Goal: Information Seeking & Learning: Learn about a topic

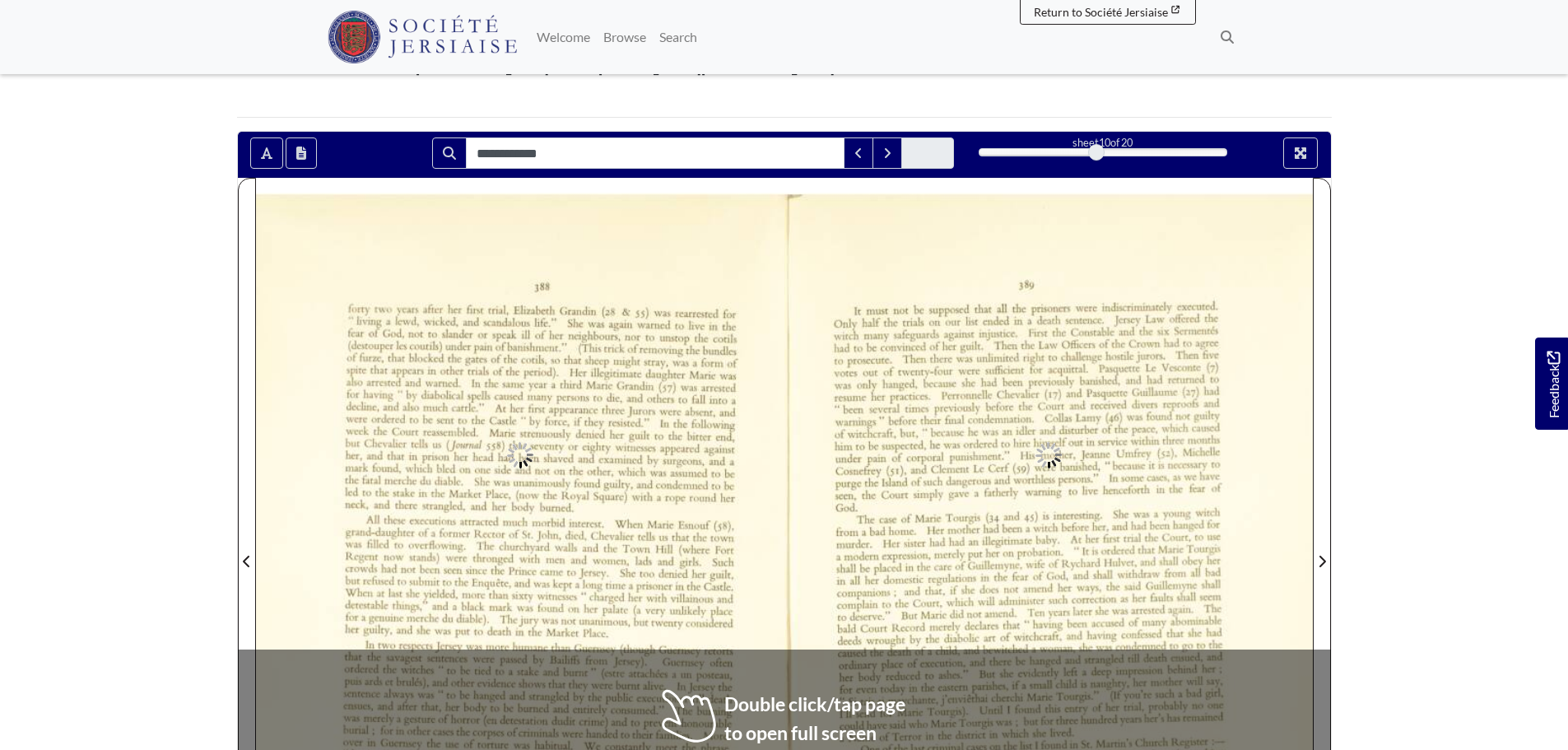
scroll to position [329, 0]
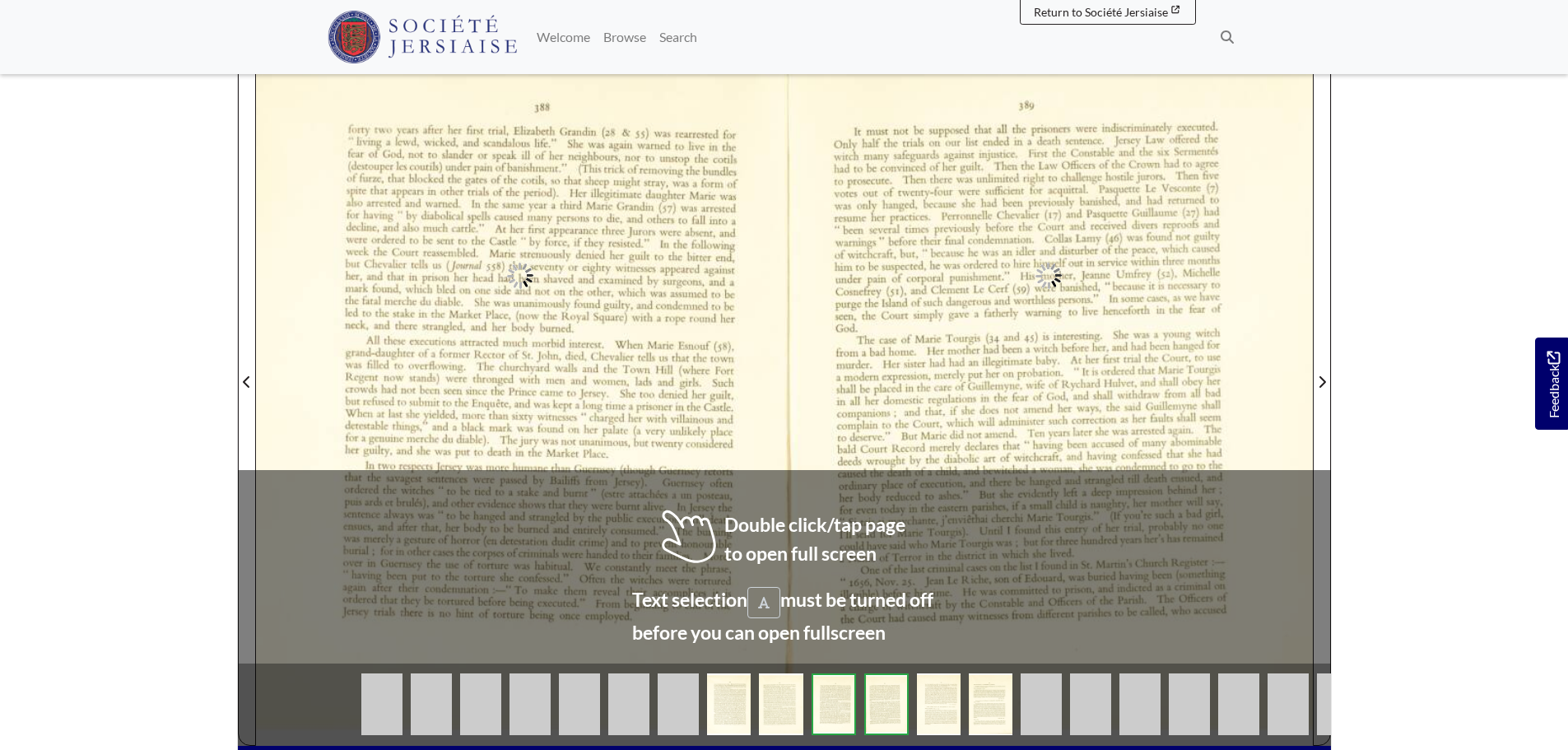
click at [740, 381] on div at bounding box center [520, 372] width 529 height 747
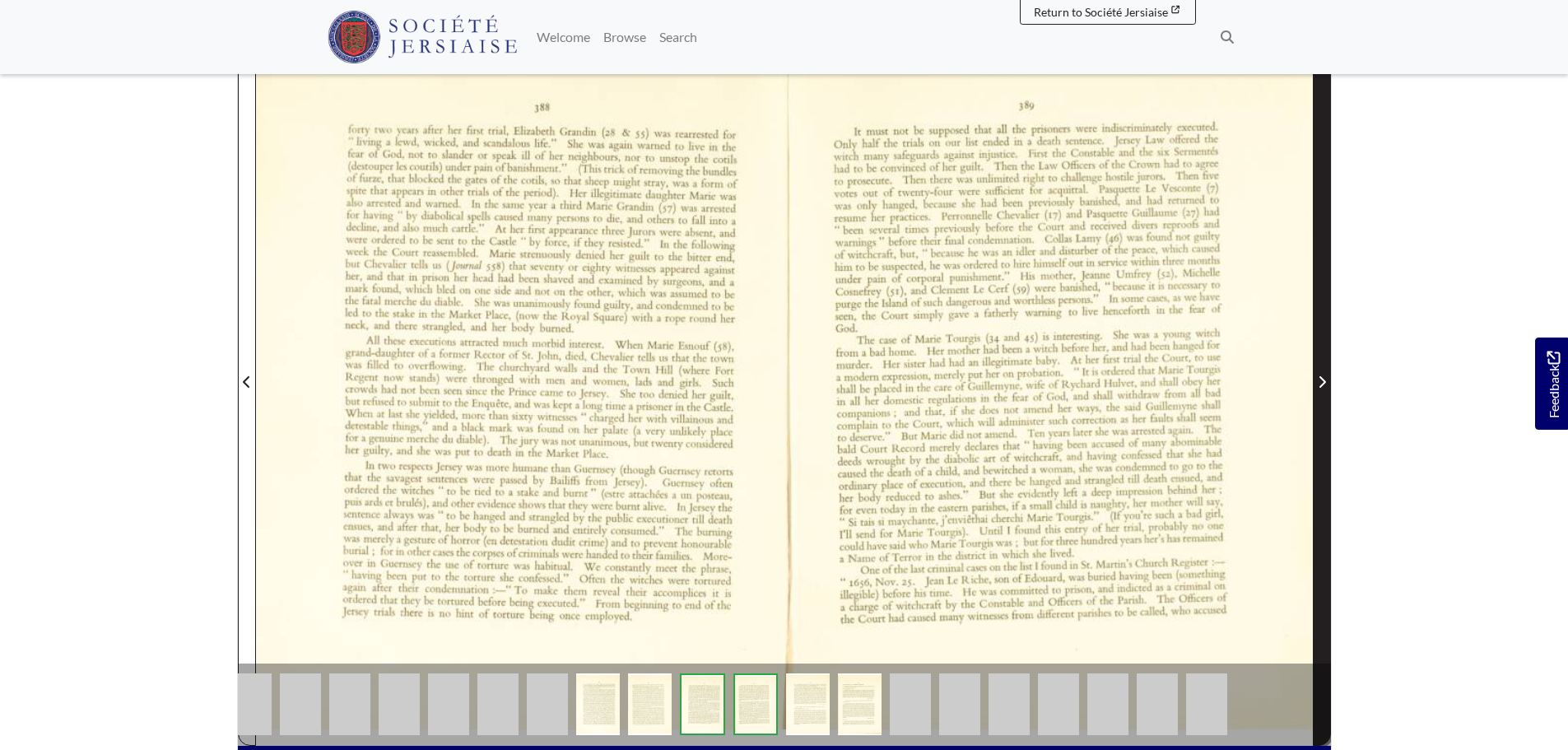
click at [1323, 256] on span "Next Page" at bounding box center [1322, 372] width 17 height 745
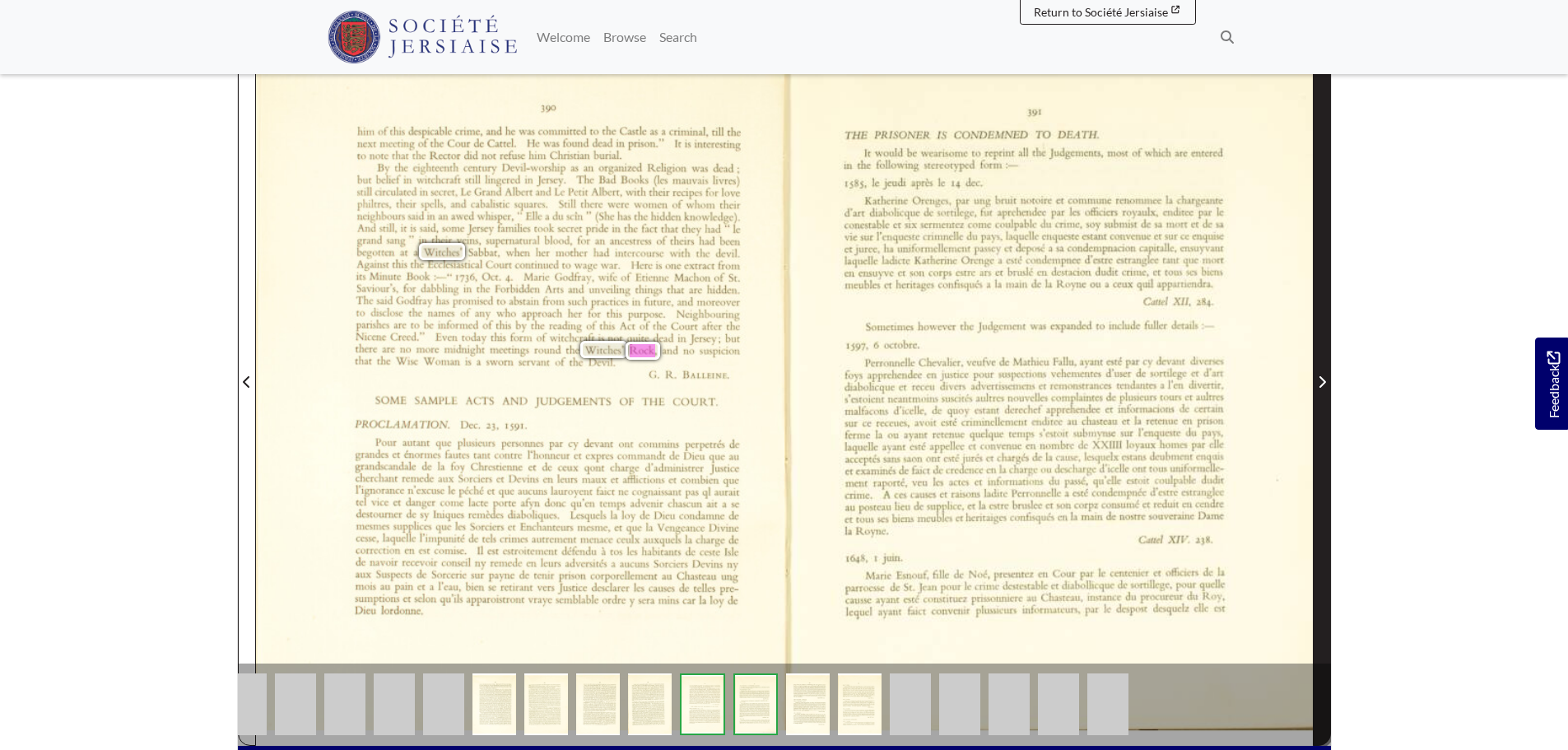
click at [1323, 256] on span "Next Page" at bounding box center [1322, 372] width 17 height 745
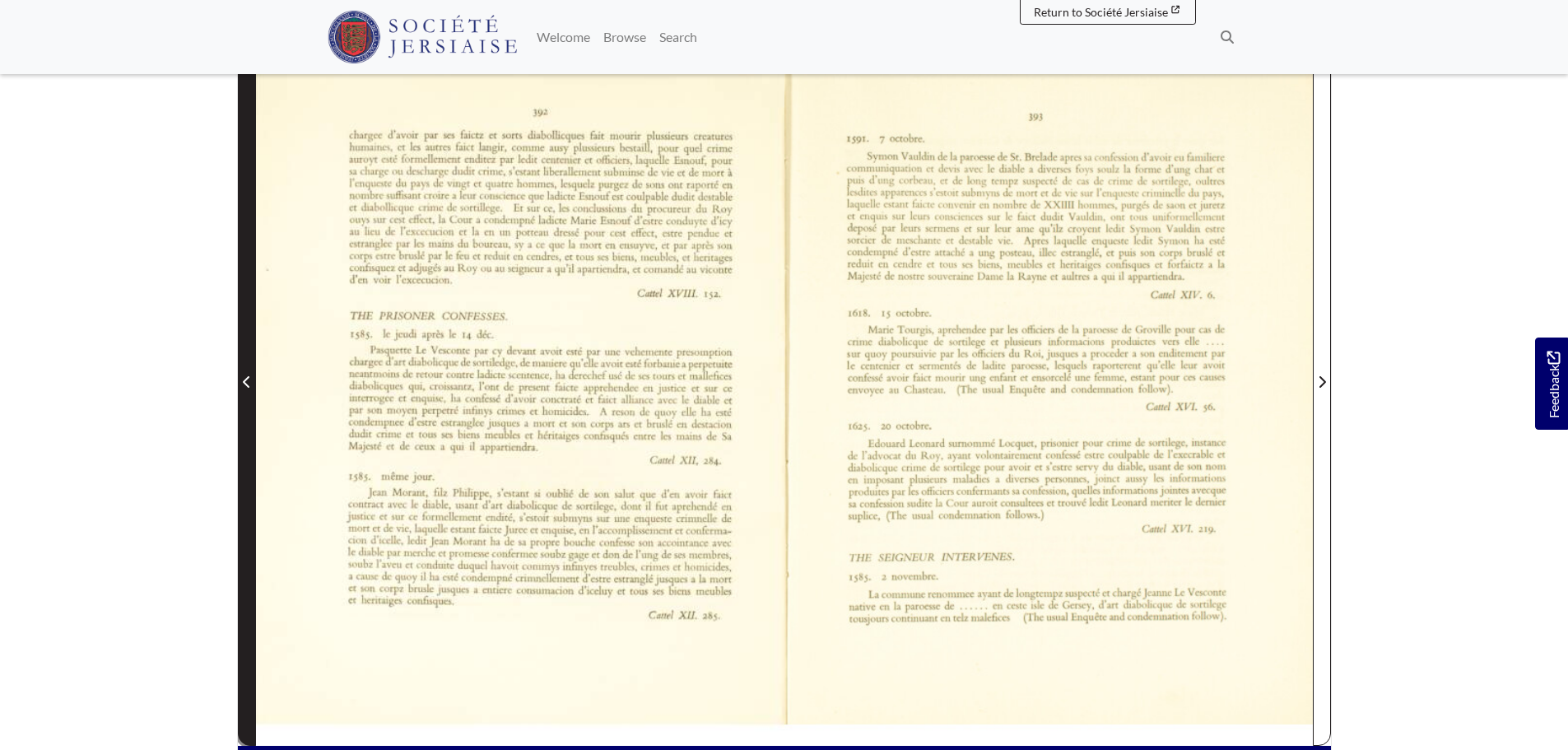
click at [247, 368] on span "Previous Page" at bounding box center [247, 372] width 17 height 745
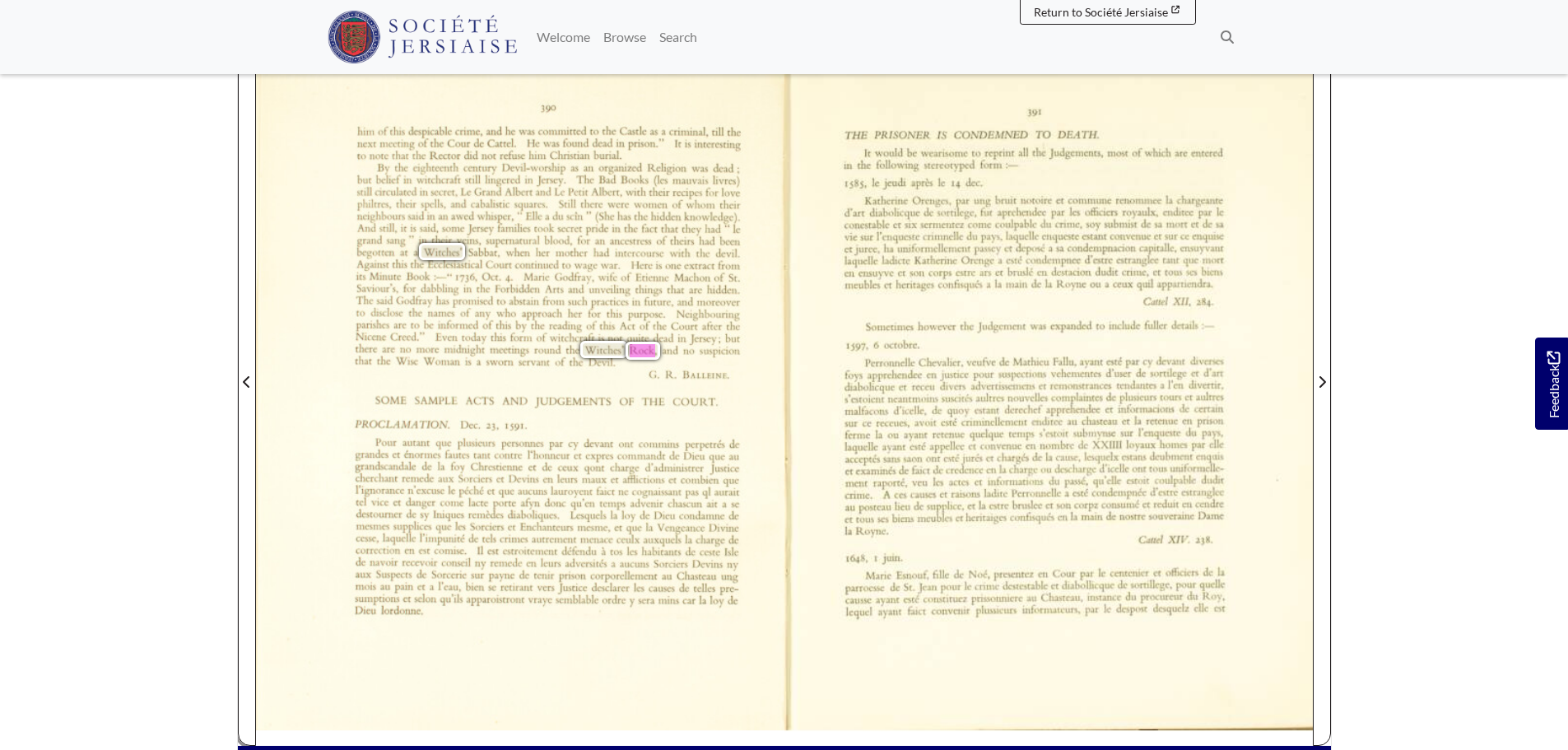
scroll to position [247, 0]
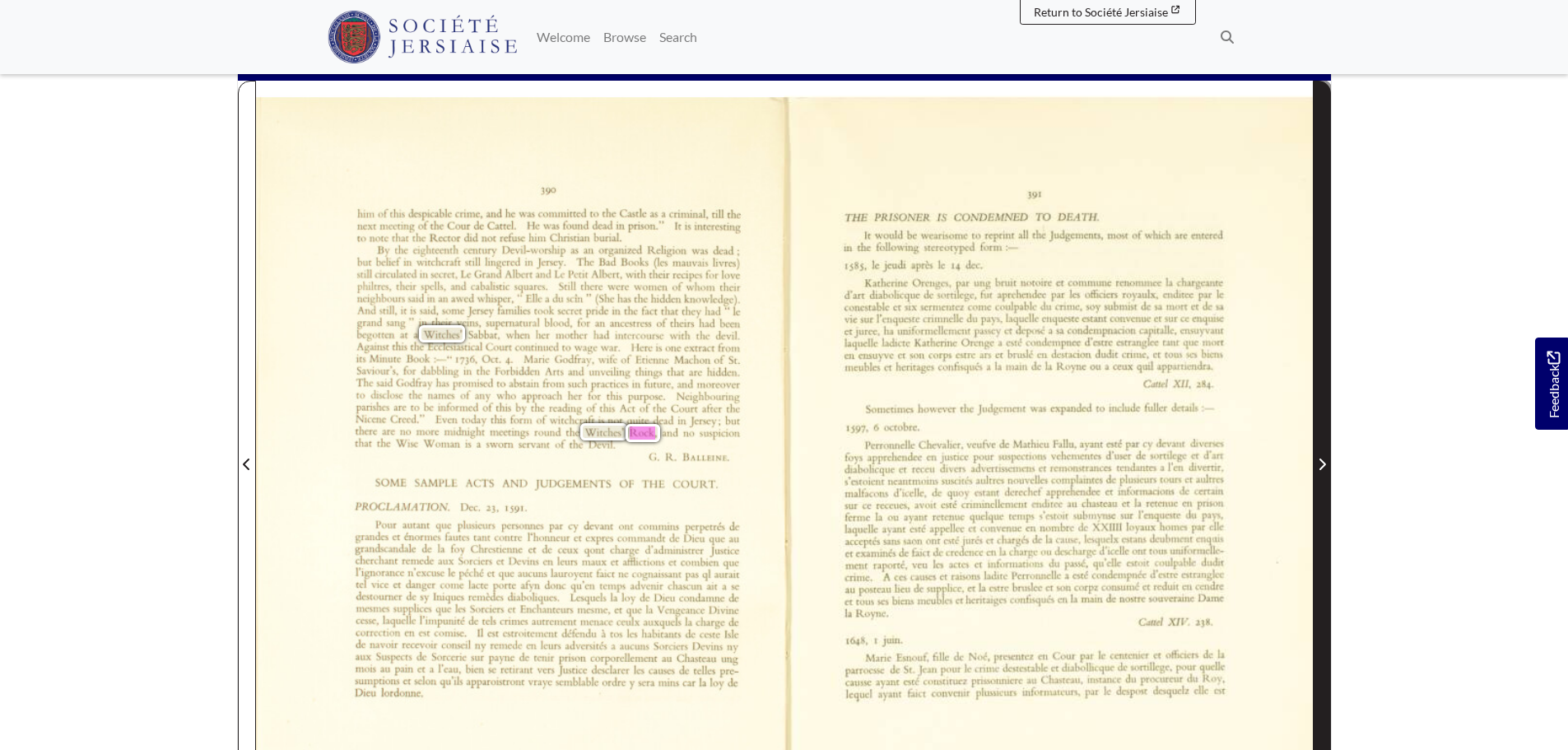
click at [1319, 365] on span "Next Page" at bounding box center [1322, 454] width 17 height 745
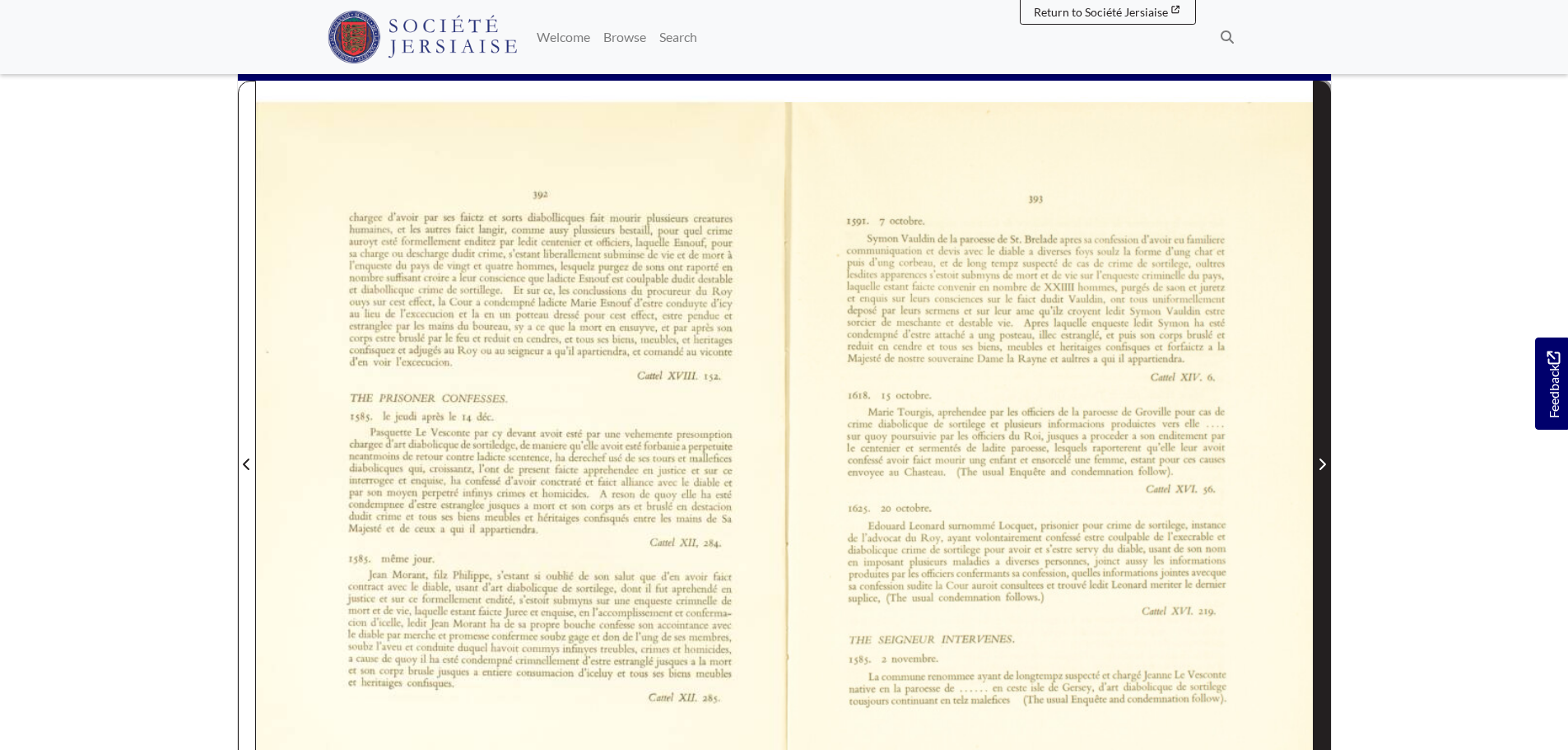
click at [1319, 365] on span "Next Page" at bounding box center [1322, 454] width 17 height 745
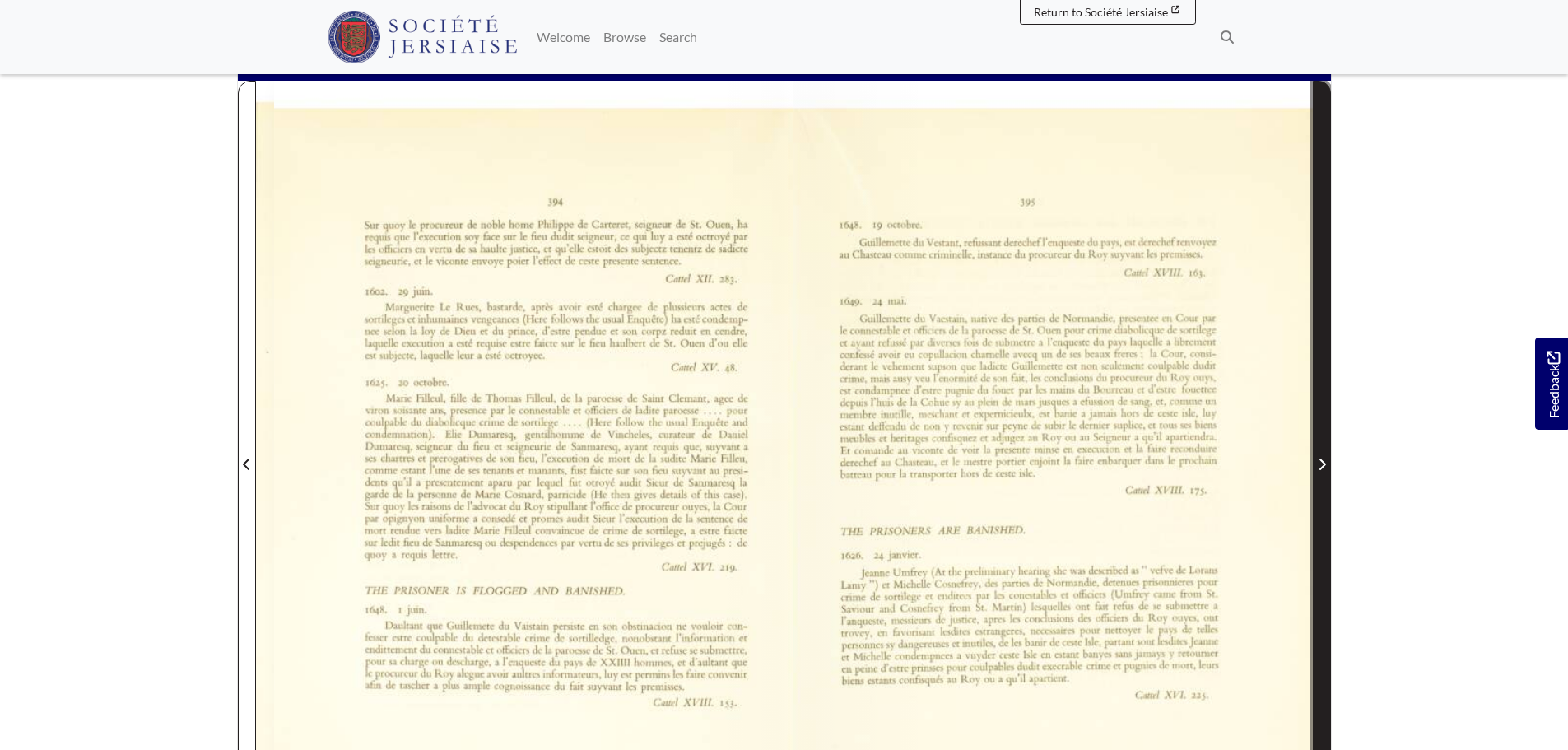
click at [1319, 365] on span "Next Page" at bounding box center [1322, 454] width 17 height 745
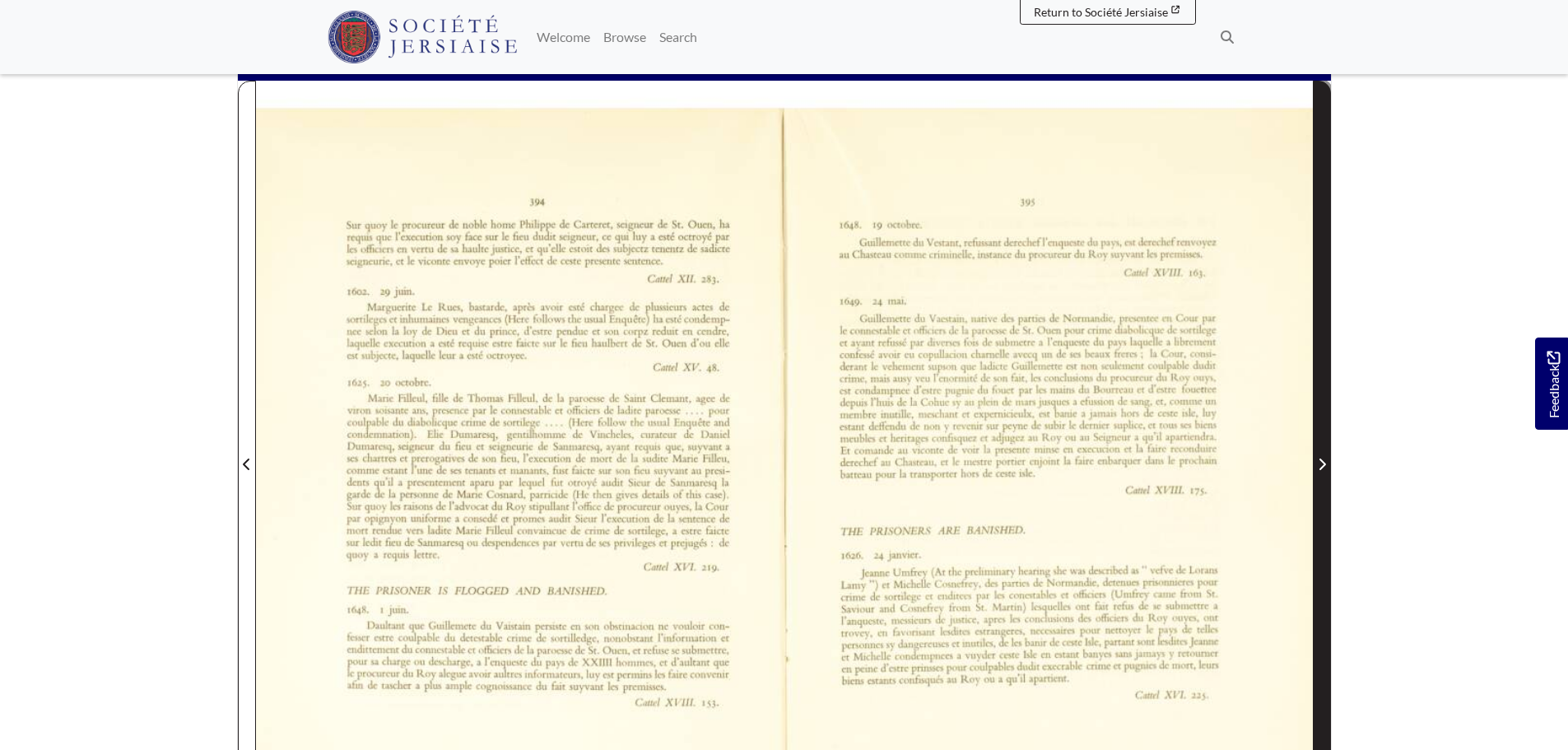
click at [1319, 365] on span "Next Page" at bounding box center [1322, 454] width 17 height 745
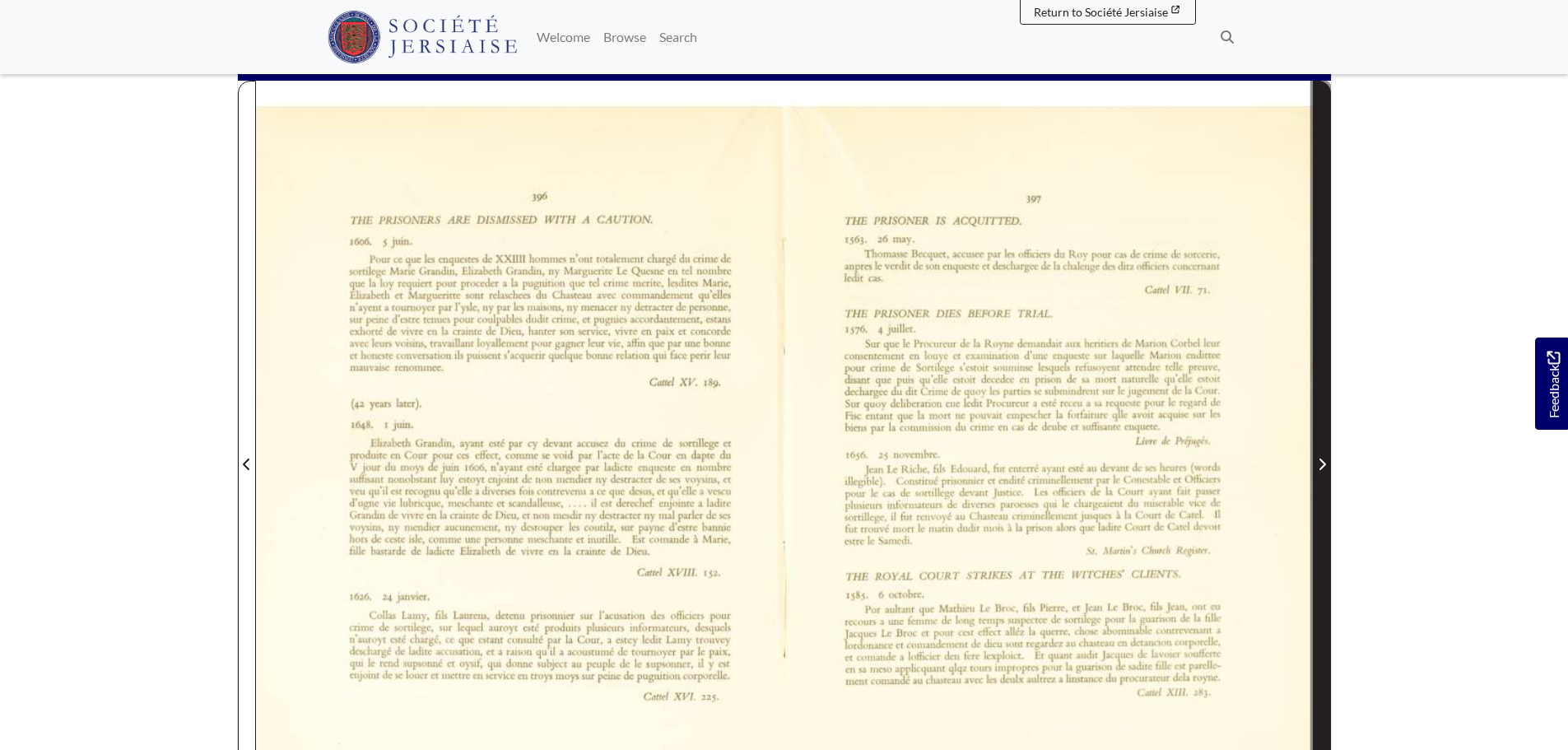
click at [1327, 362] on span "Next Page" at bounding box center [1322, 454] width 17 height 745
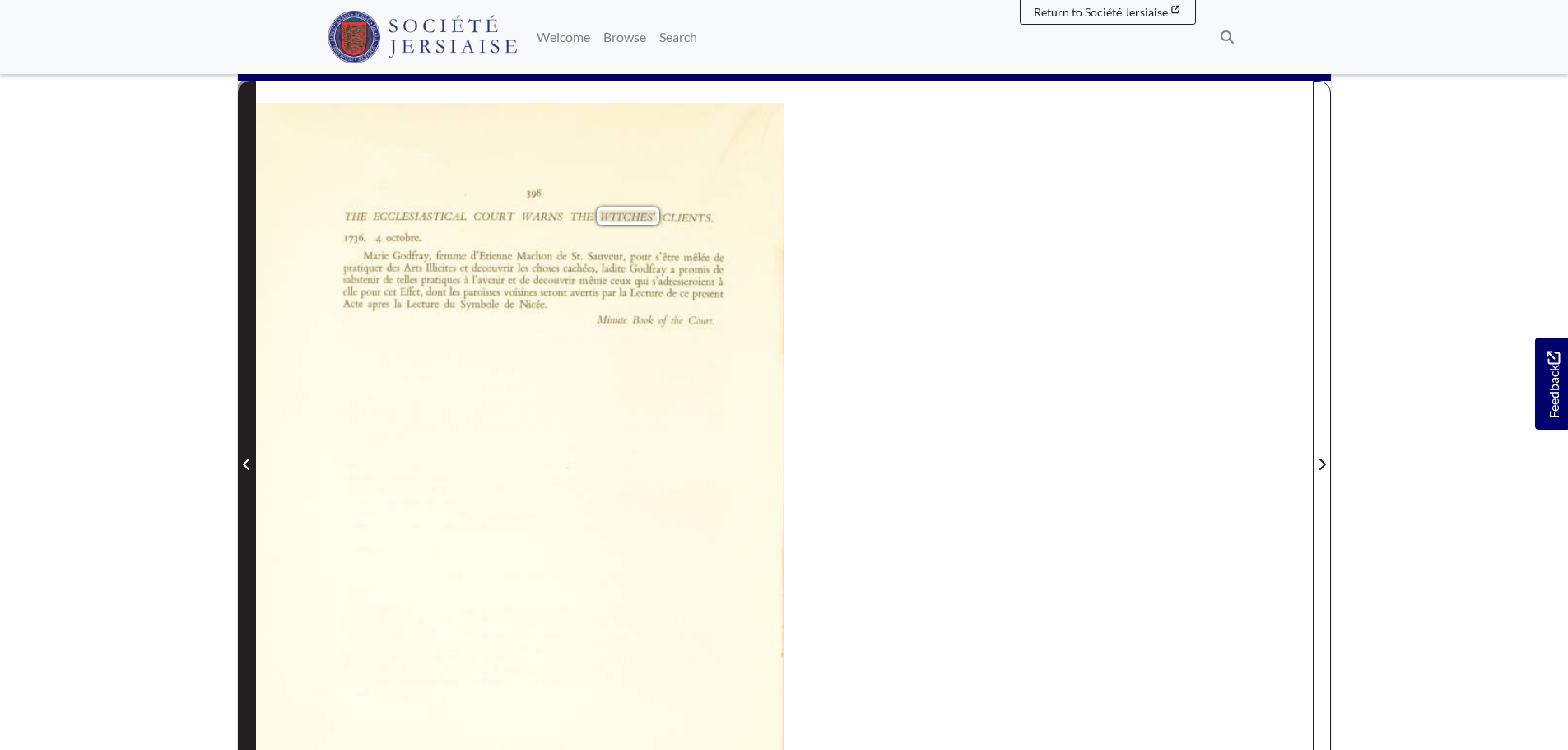
click at [239, 428] on span "Previous Page" at bounding box center [247, 454] width 17 height 745
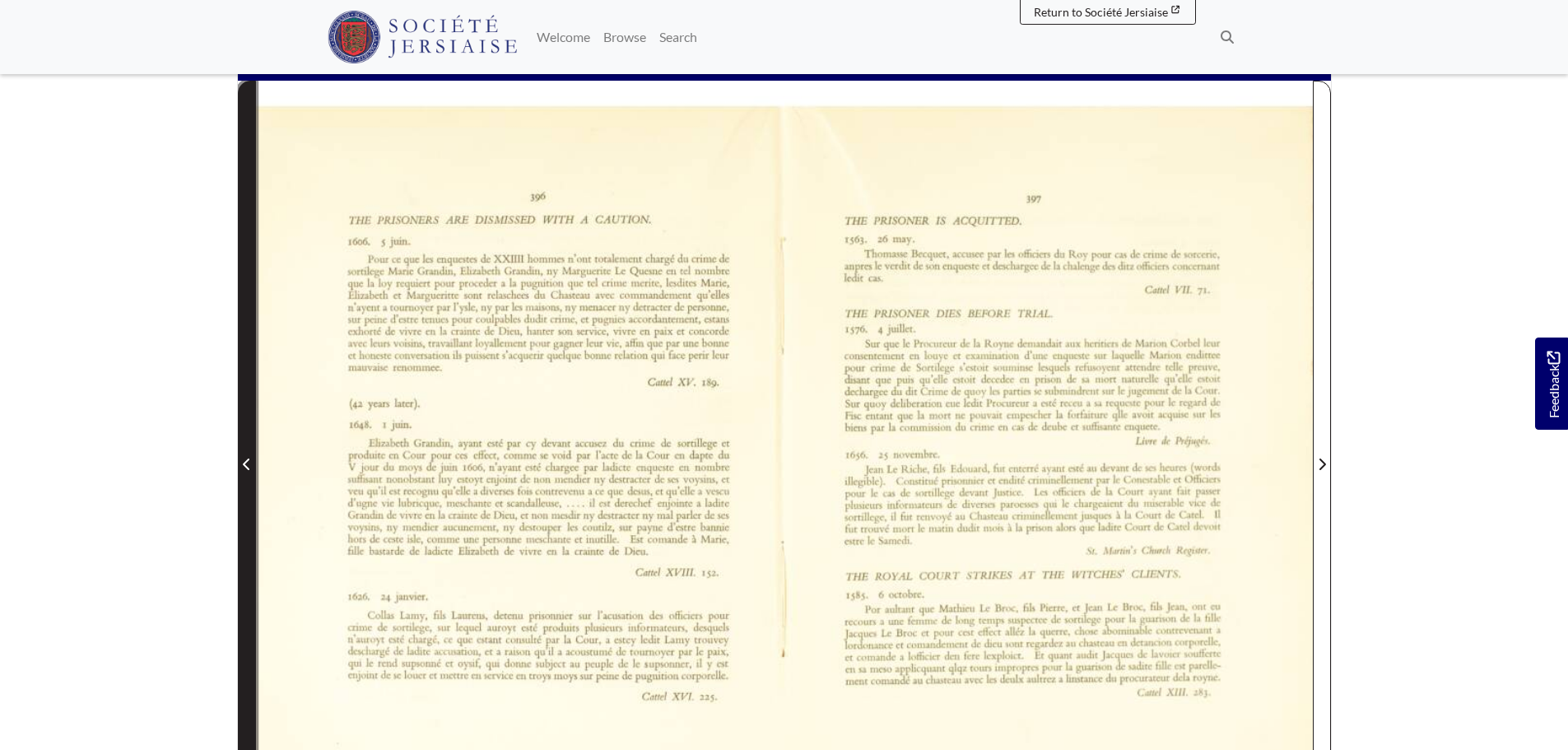
click at [239, 425] on span "Previous Page" at bounding box center [247, 454] width 17 height 745
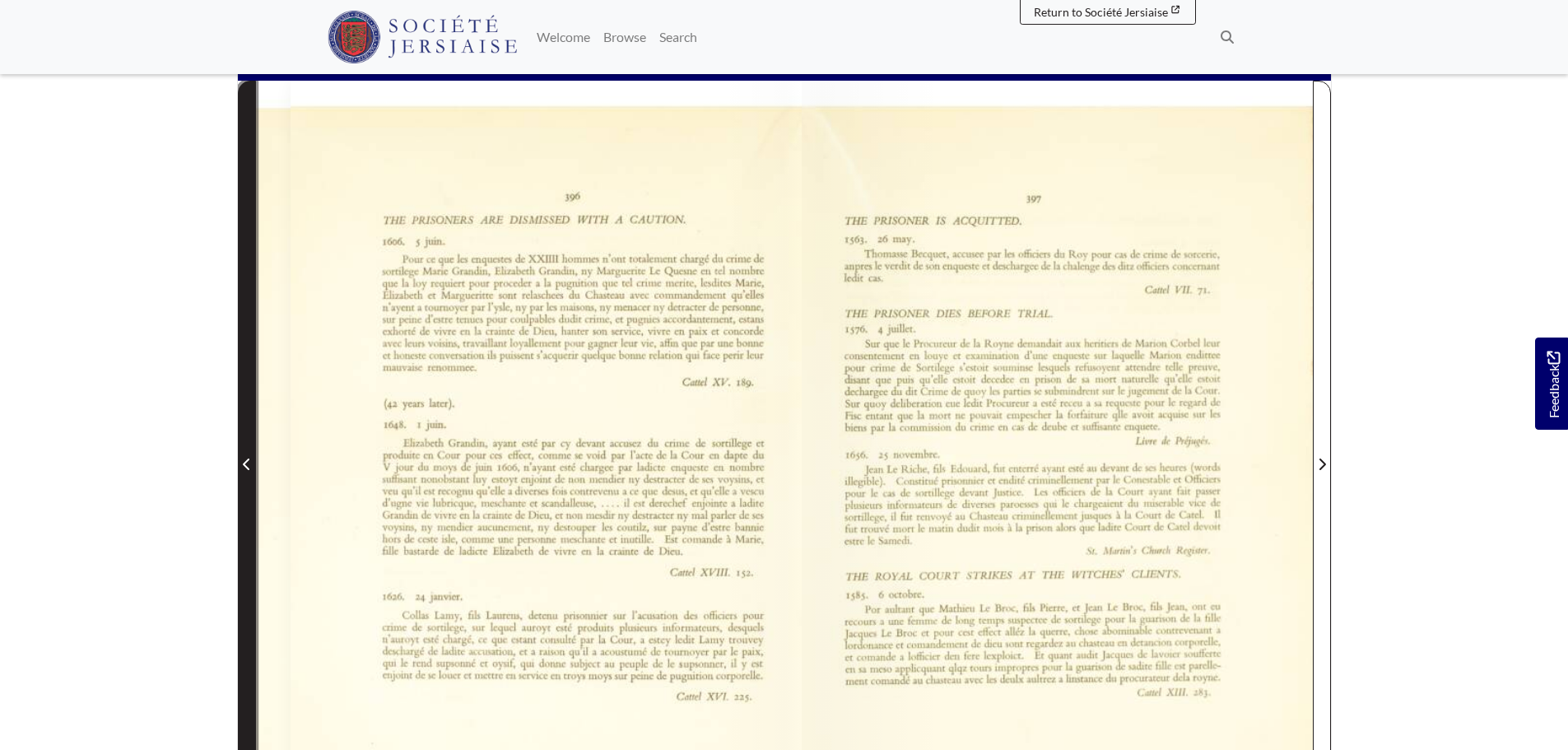
click at [239, 425] on span "Previous Page" at bounding box center [247, 454] width 17 height 745
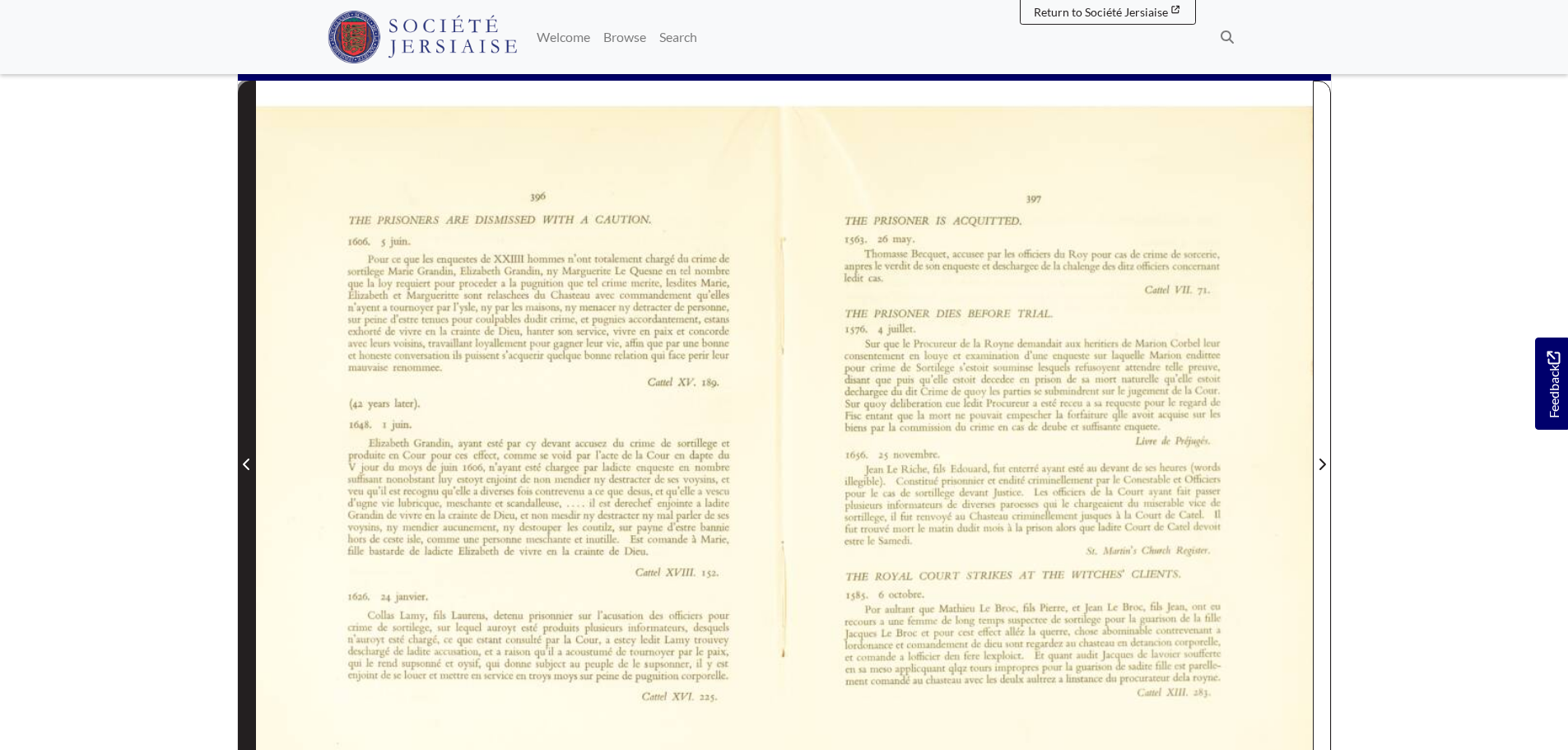
click at [239, 425] on span "Previous Page" at bounding box center [247, 454] width 17 height 745
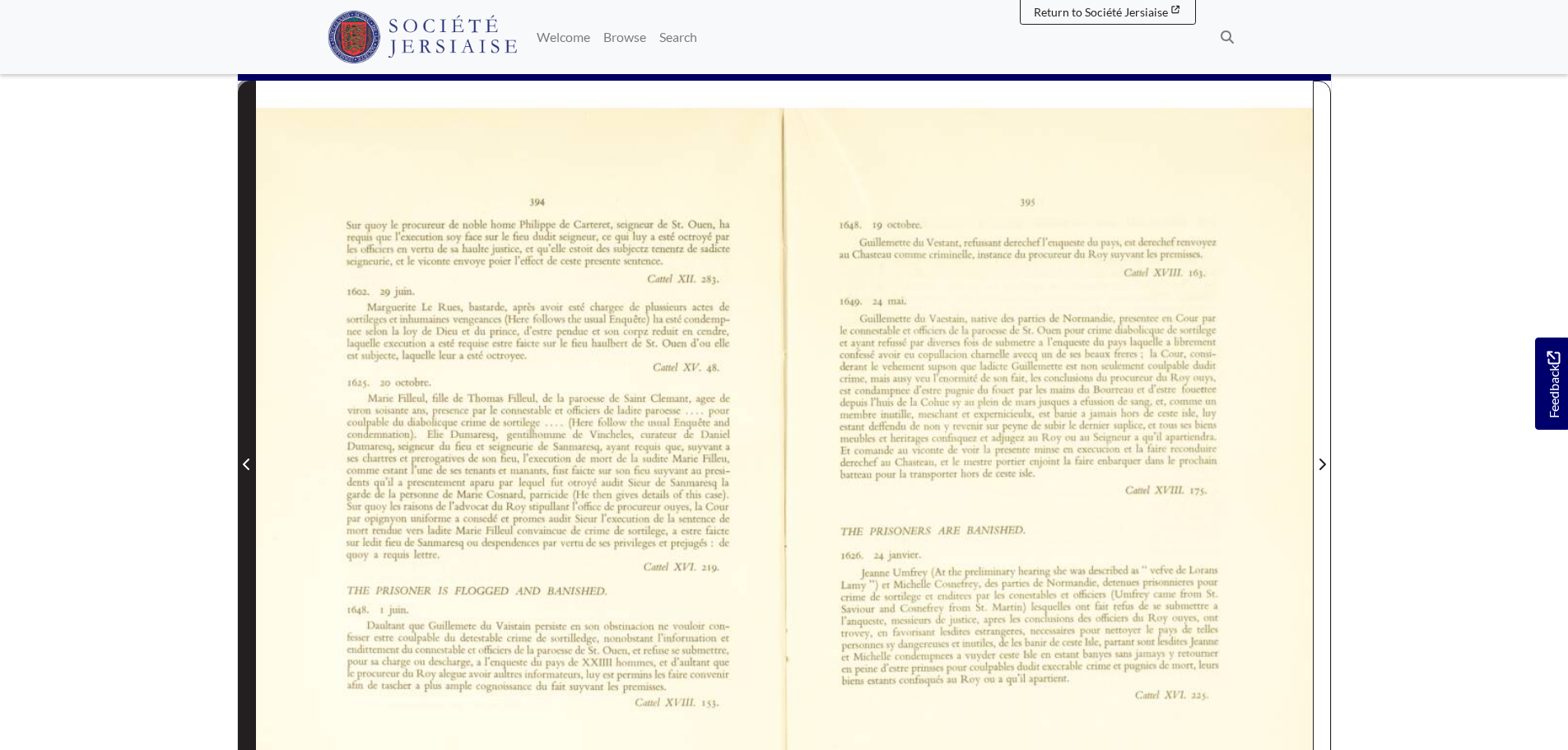
click at [242, 422] on span "Previous Page" at bounding box center [247, 454] width 17 height 745
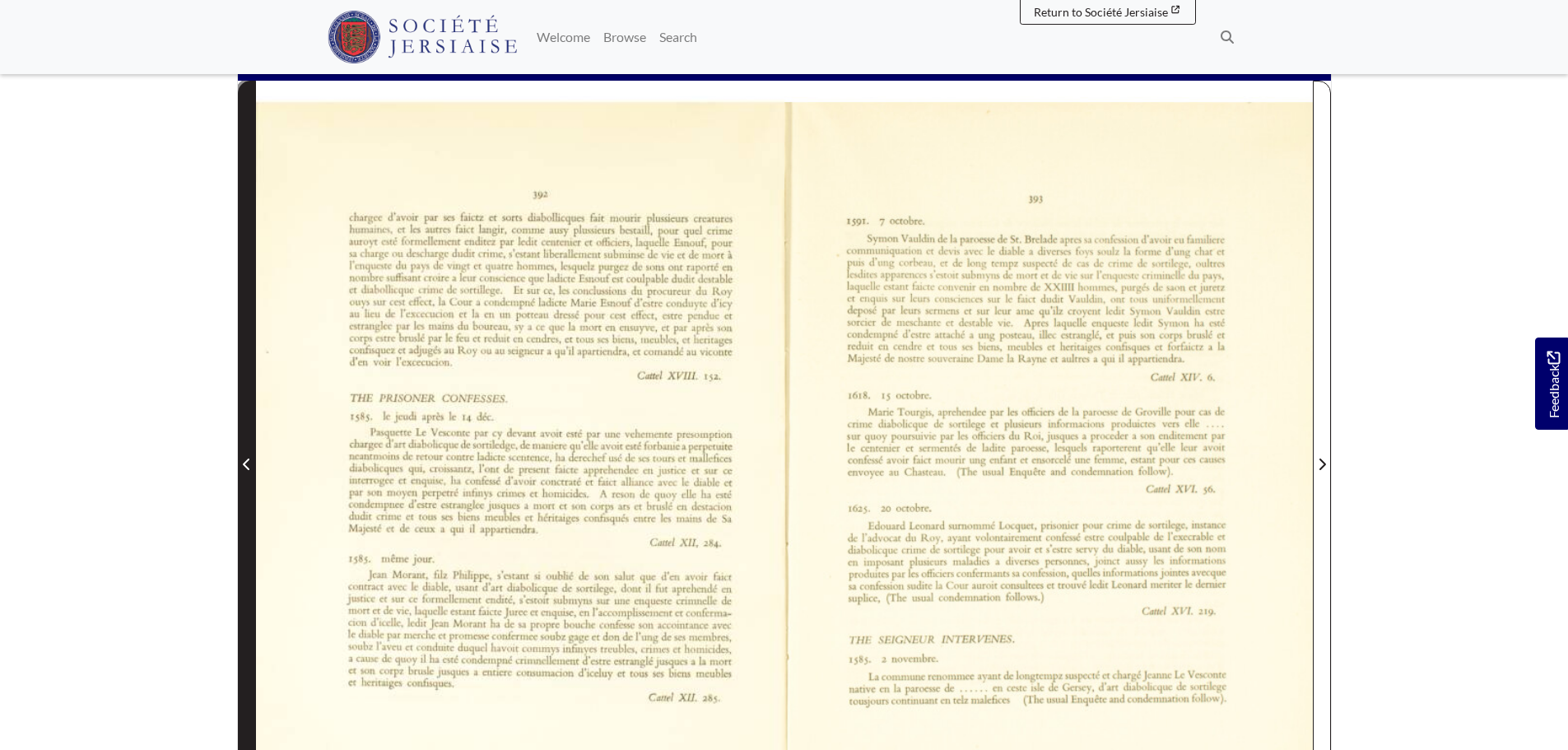
click at [242, 422] on span "Previous Page" at bounding box center [247, 454] width 17 height 745
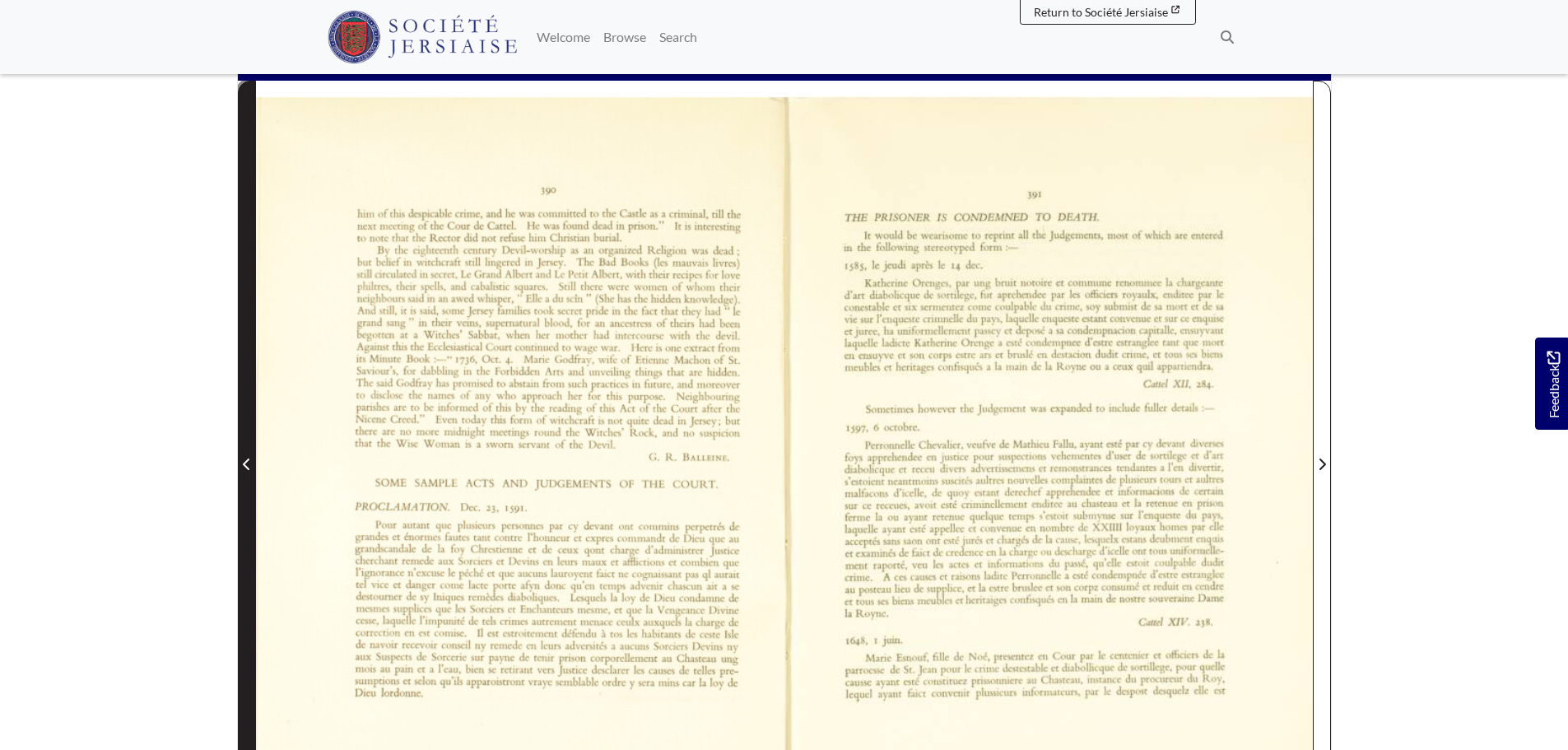
click at [242, 422] on span "Previous Page" at bounding box center [247, 454] width 17 height 745
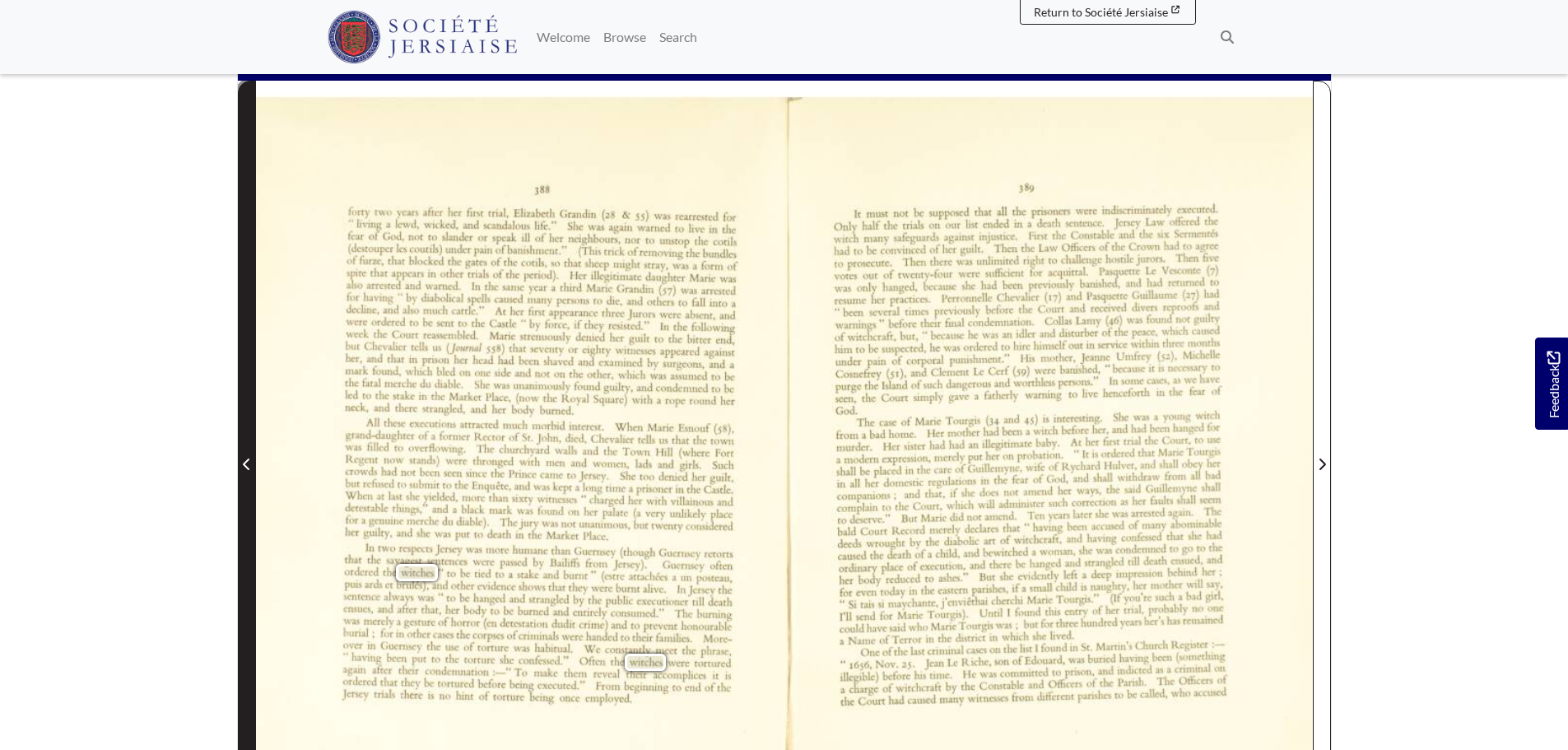
click at [242, 422] on span "Previous Page" at bounding box center [247, 454] width 17 height 745
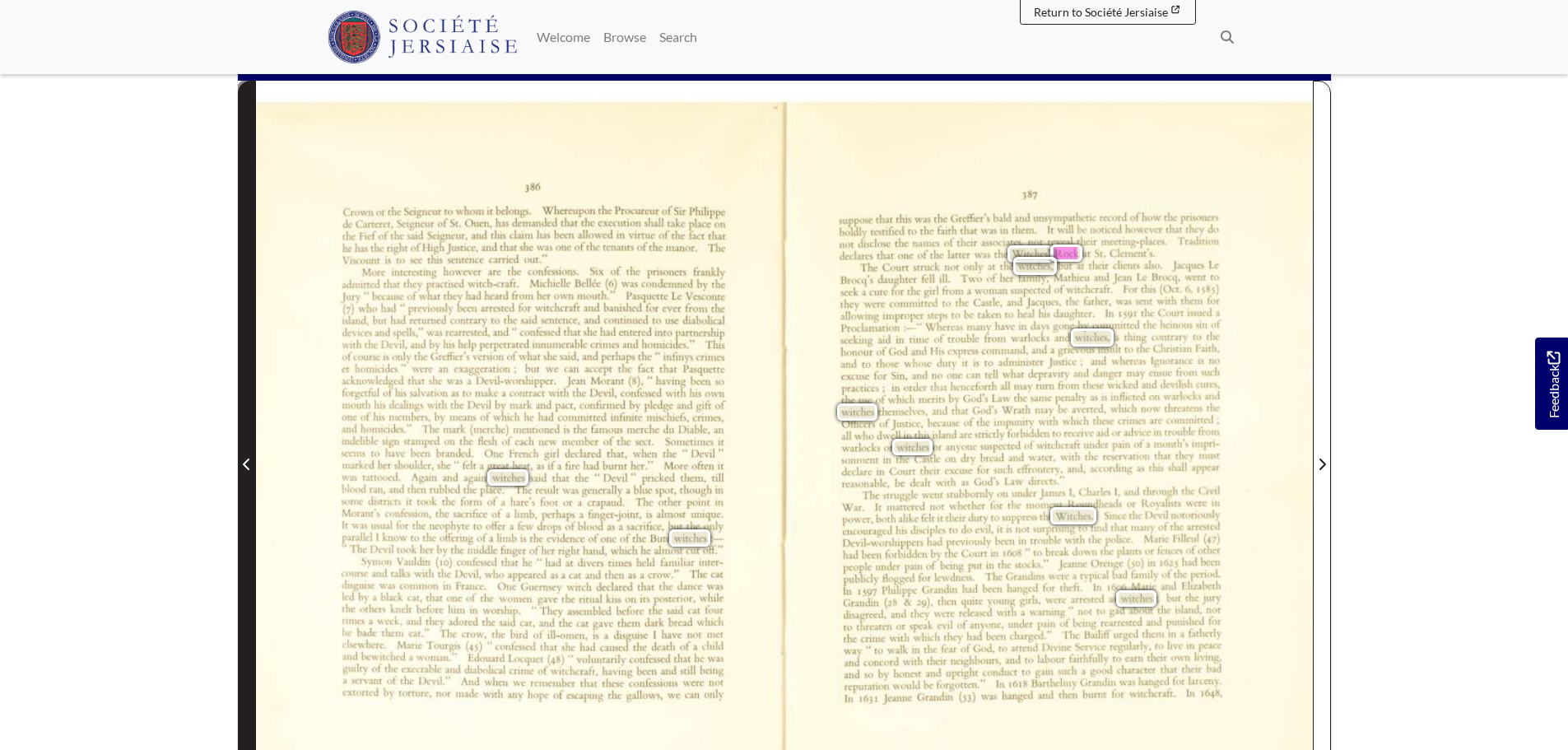
click at [242, 422] on span "Previous Page" at bounding box center [247, 454] width 17 height 745
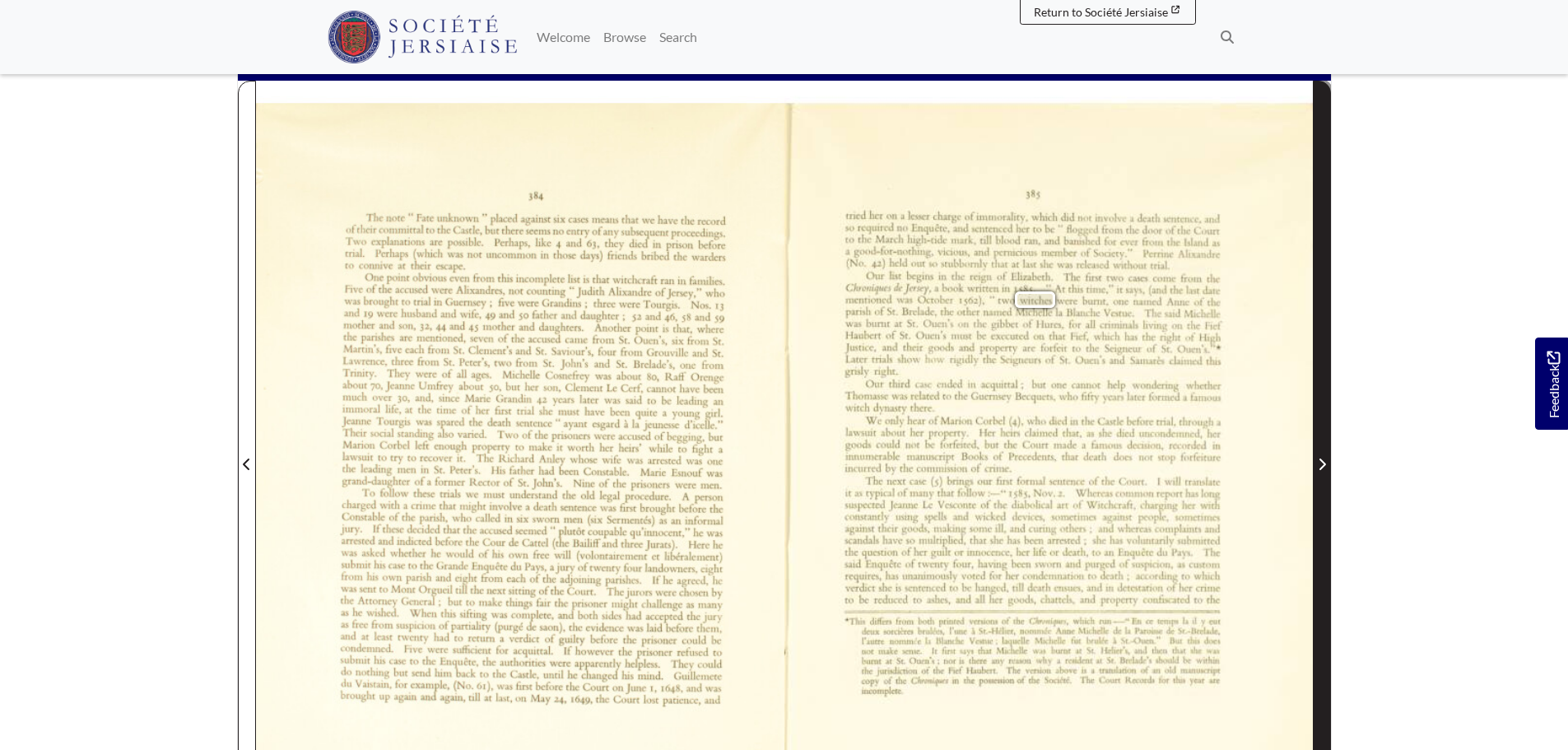
click at [1323, 244] on span "Next Page" at bounding box center [1322, 454] width 17 height 745
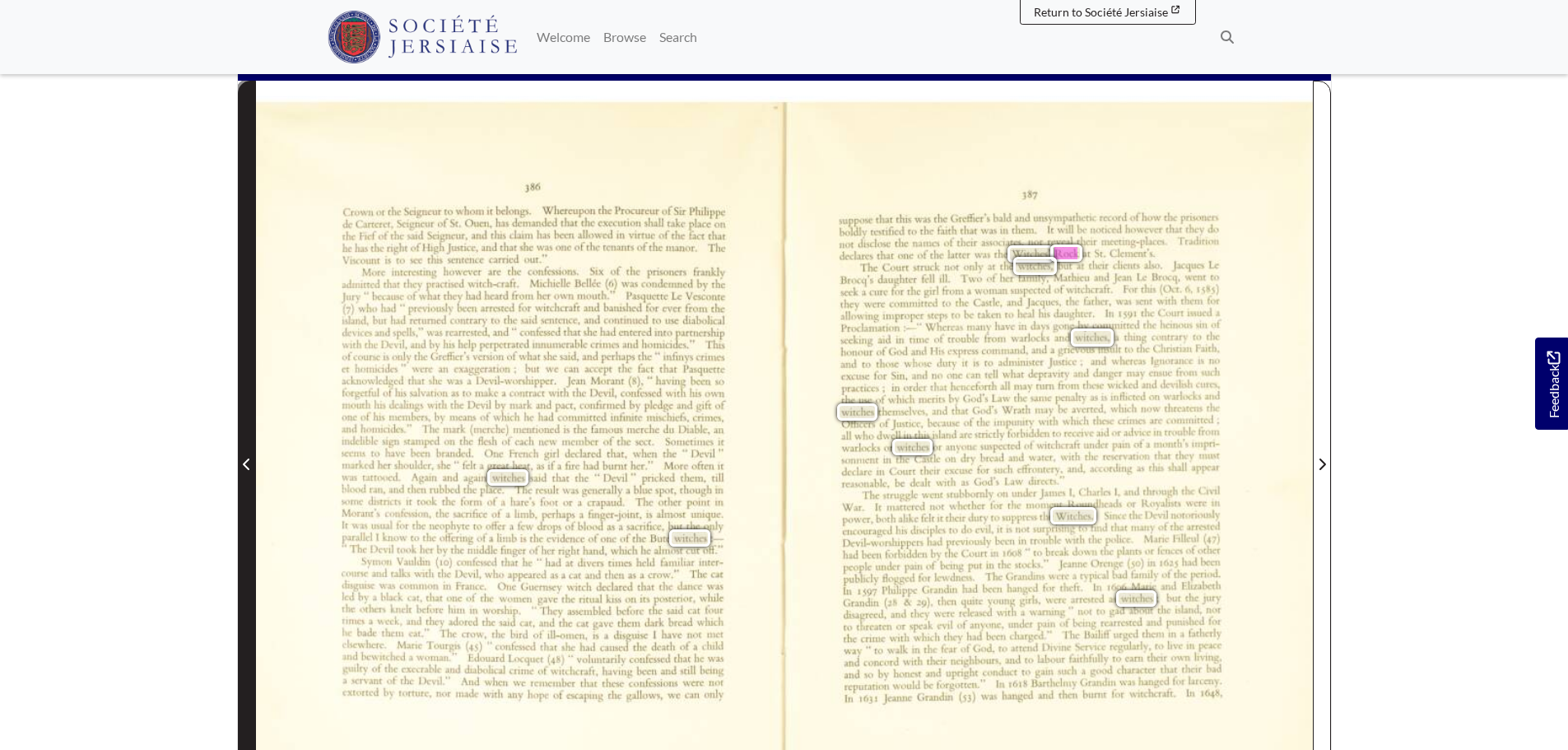
click at [248, 432] on span "Previous Page" at bounding box center [247, 454] width 17 height 745
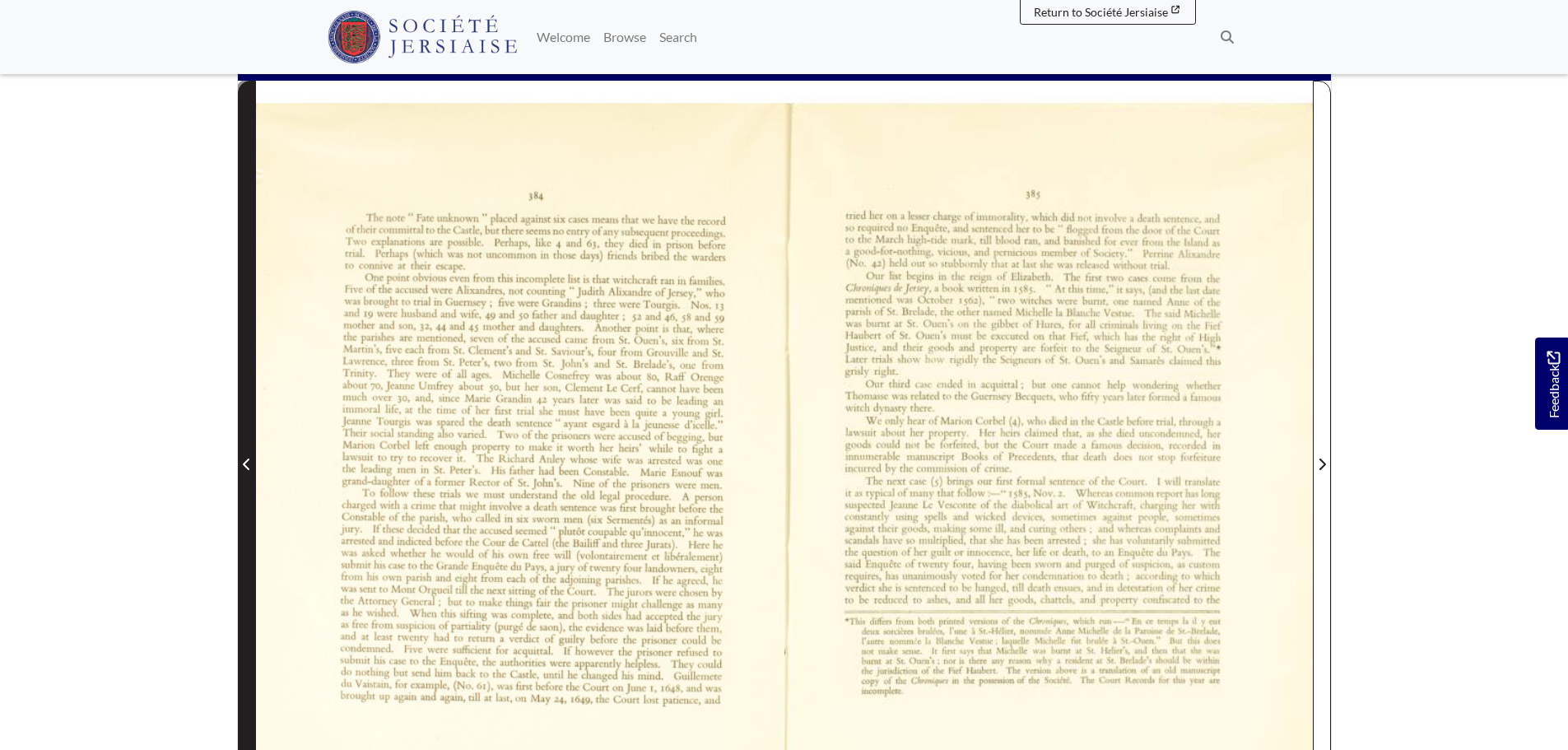
click at [248, 432] on span "Previous Page" at bounding box center [247, 454] width 17 height 745
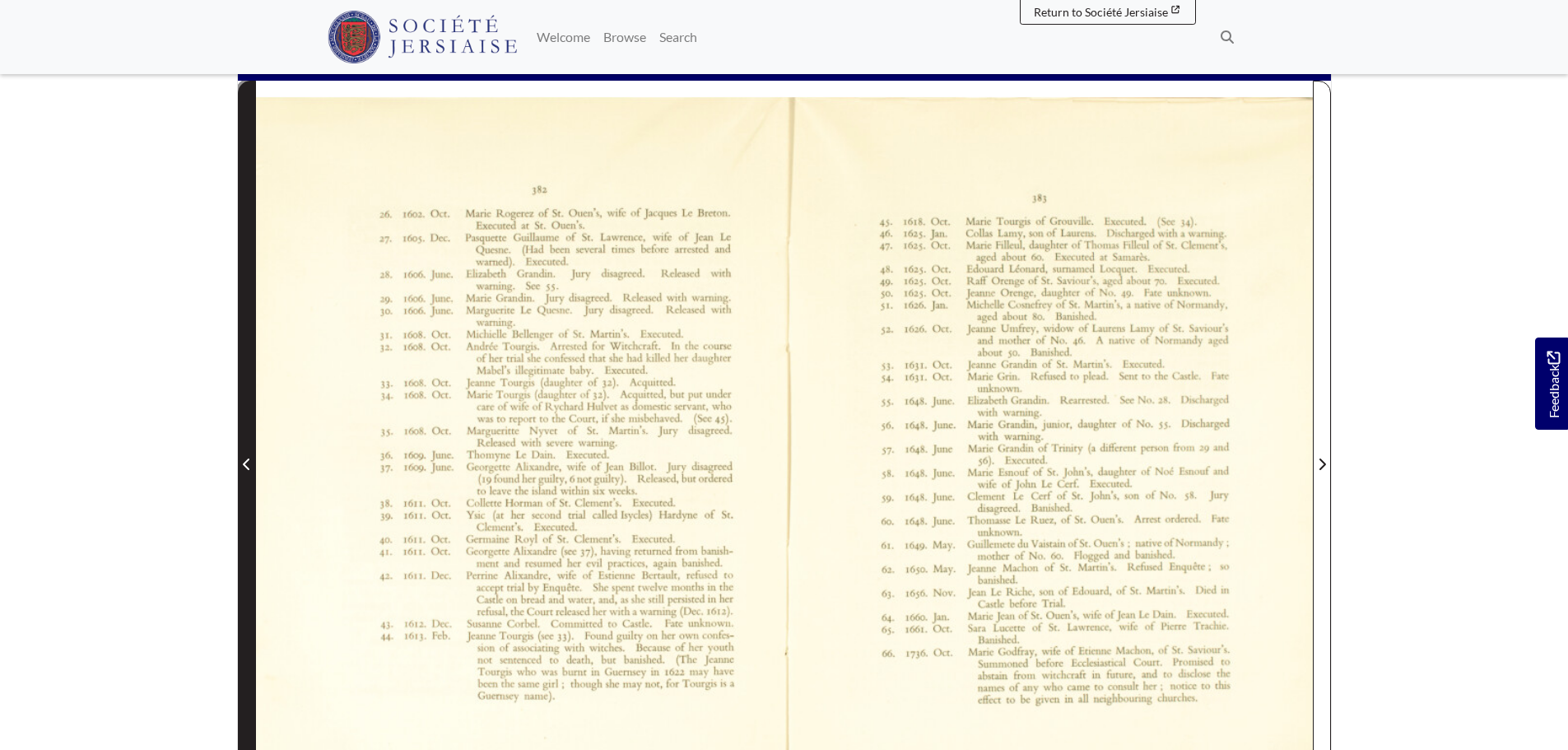
click at [248, 432] on span "Previous Page" at bounding box center [247, 454] width 17 height 745
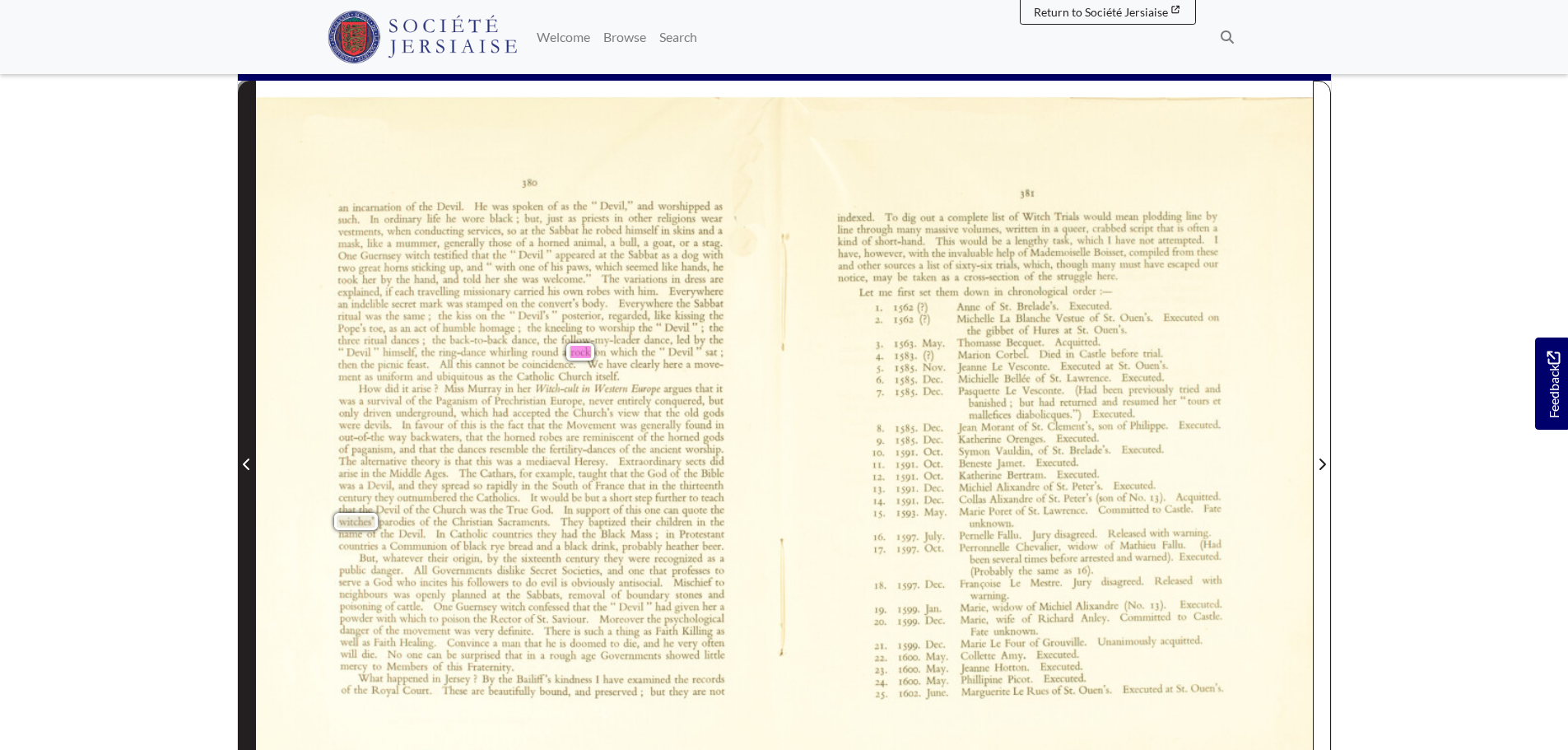
click at [248, 432] on span "Previous Page" at bounding box center [247, 454] width 17 height 745
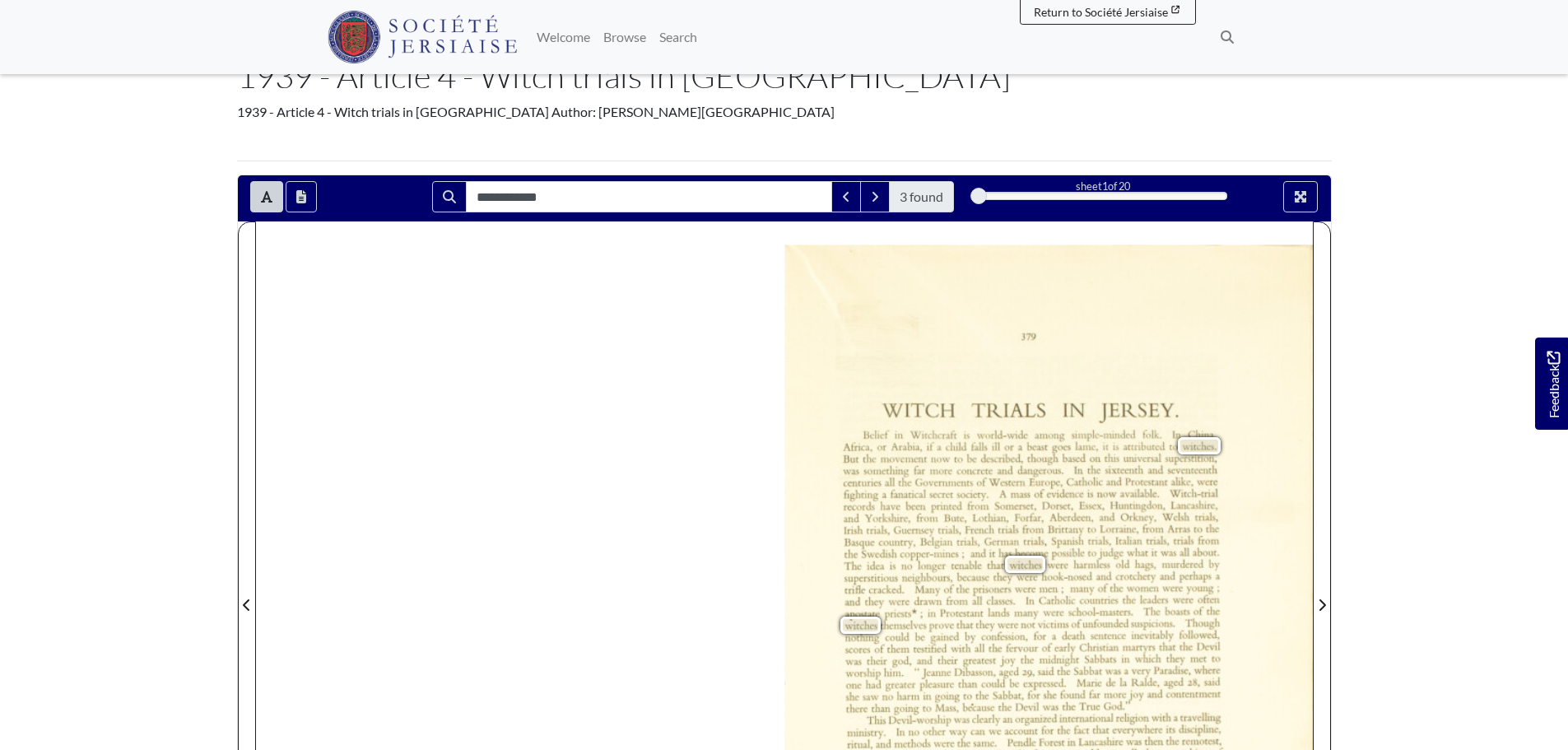
scroll to position [247, 0]
